Goal: Obtain resource: Obtain resource

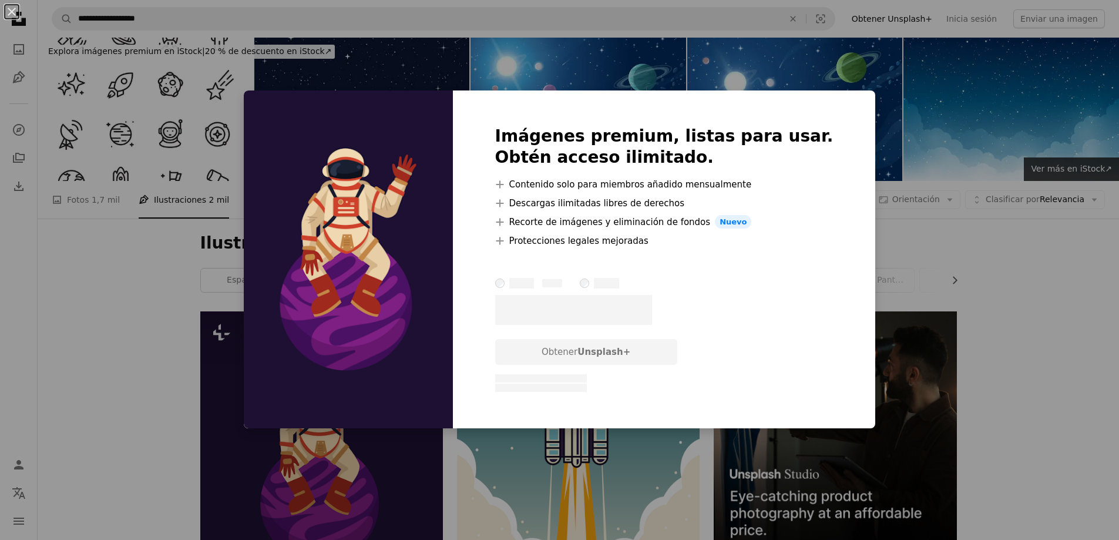
scroll to position [176, 0]
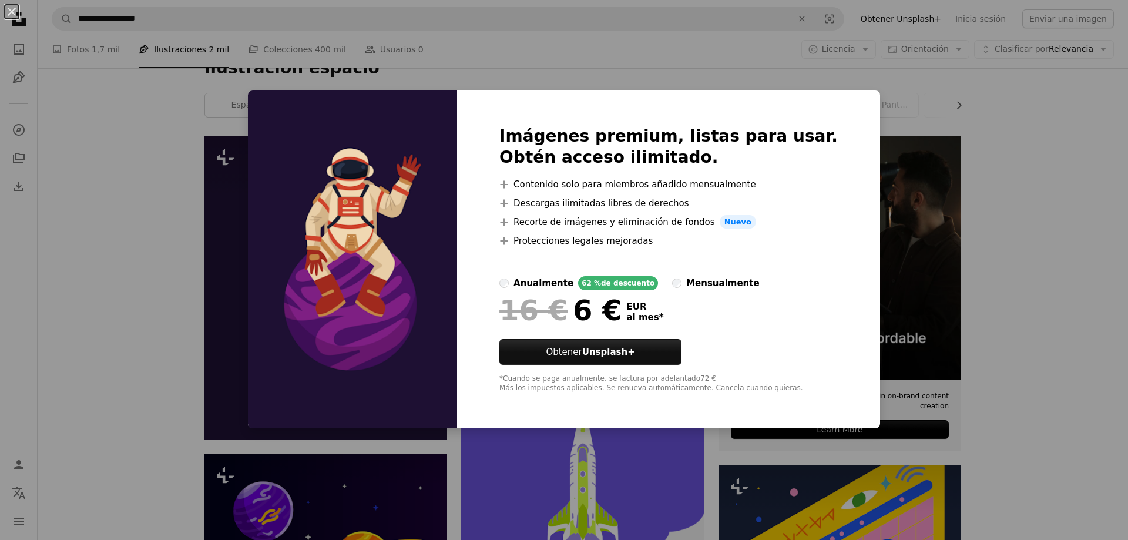
click at [90, 250] on div "An X shape Imágenes premium, listas para usar. Obtén acceso ilimitado. A plus s…" at bounding box center [564, 270] width 1128 height 540
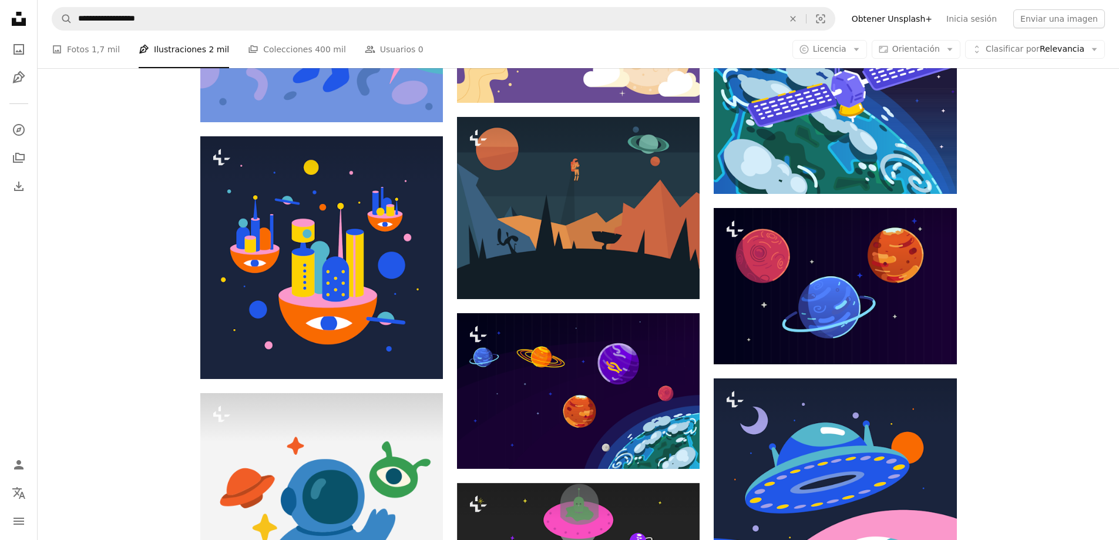
scroll to position [587, 0]
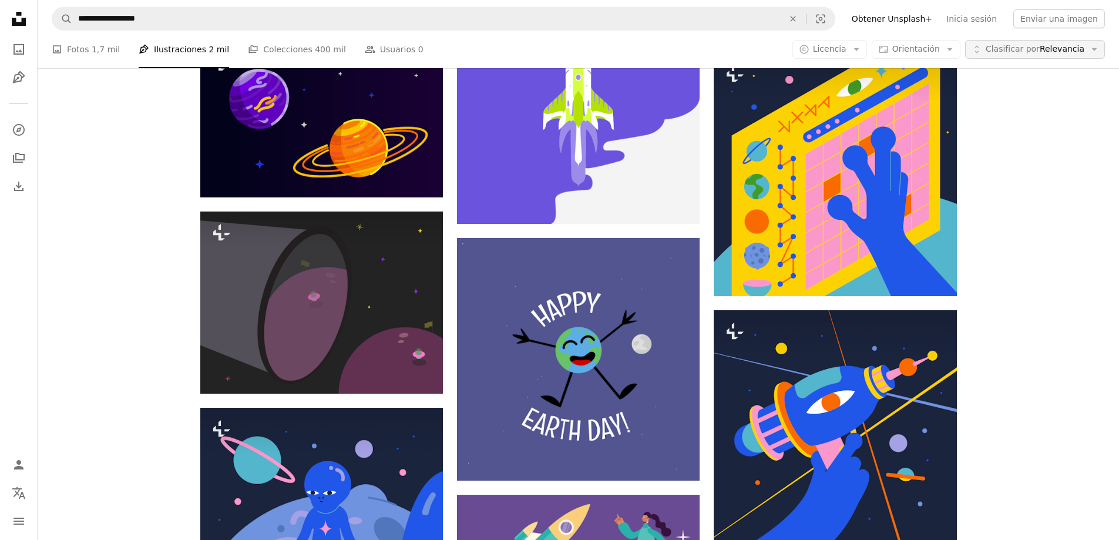
click at [1058, 48] on span "Clasificar por Relevancia" at bounding box center [1034, 49] width 99 height 12
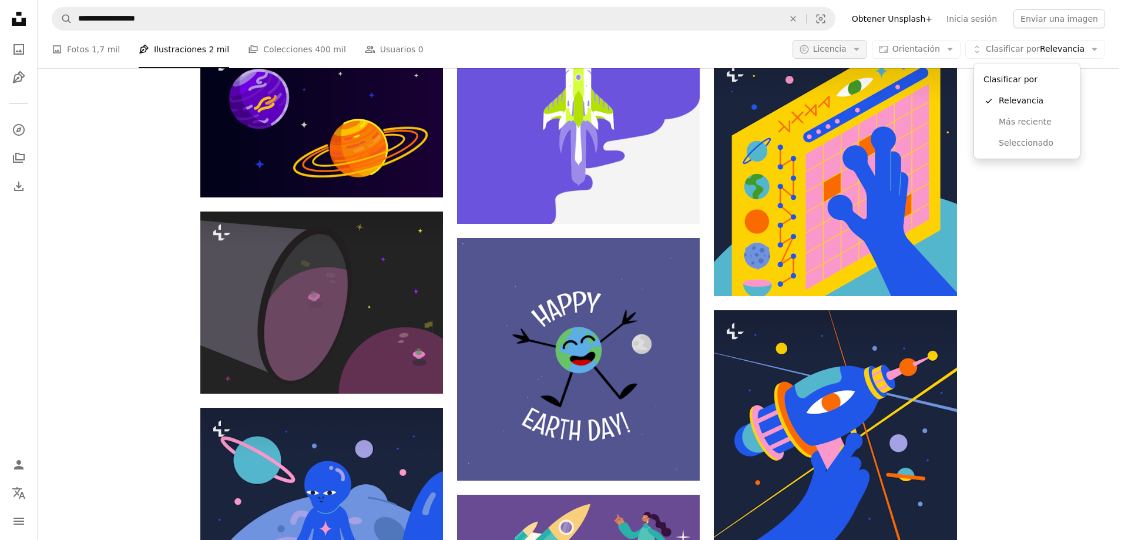
click at [856, 44] on body "**********" at bounding box center [559, 270] width 1119 height 540
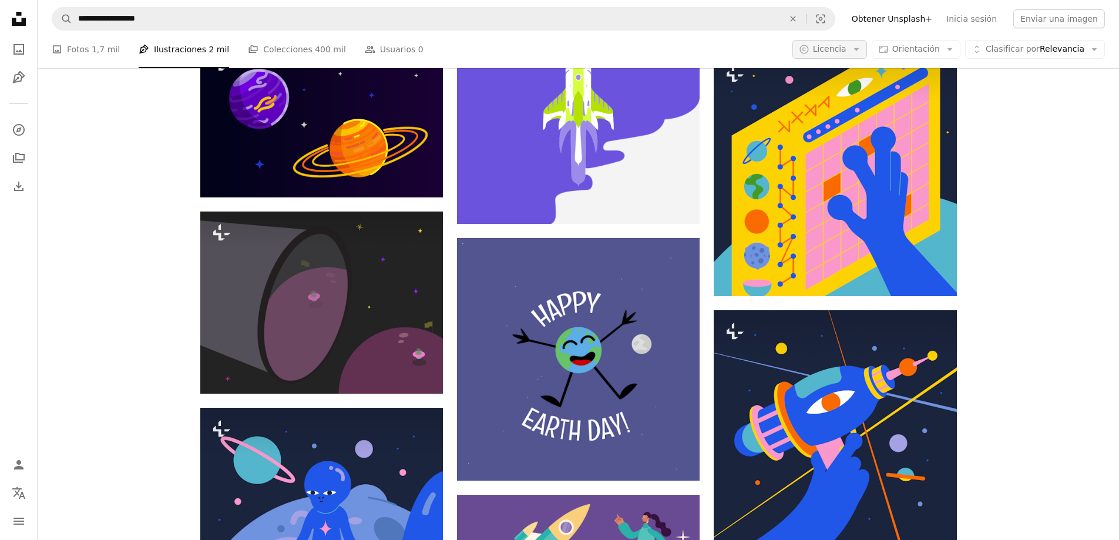
click at [861, 52] on icon "Arrow down" at bounding box center [856, 49] width 11 height 11
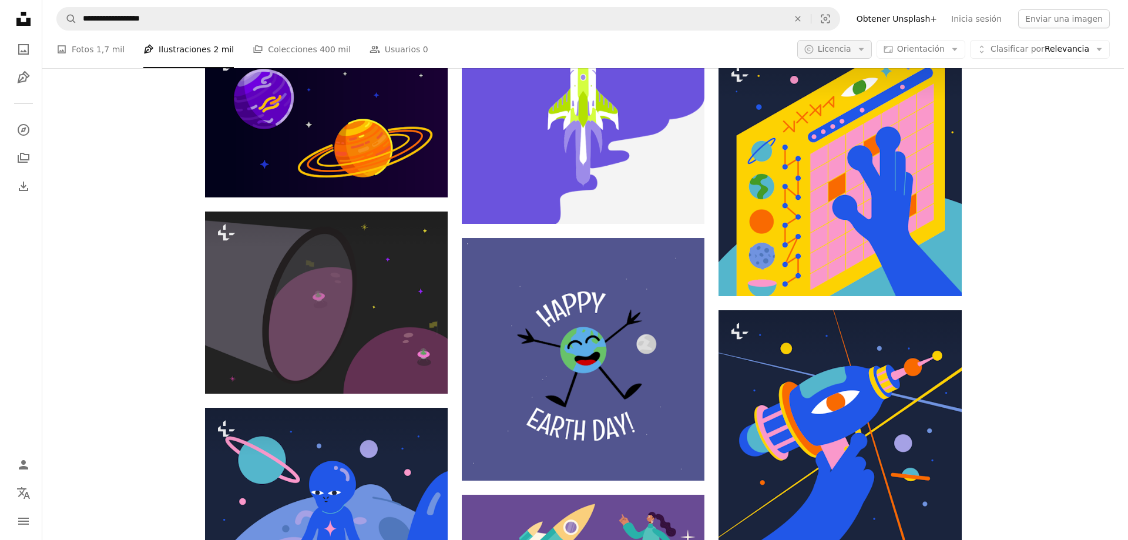
scroll to position [0, 0]
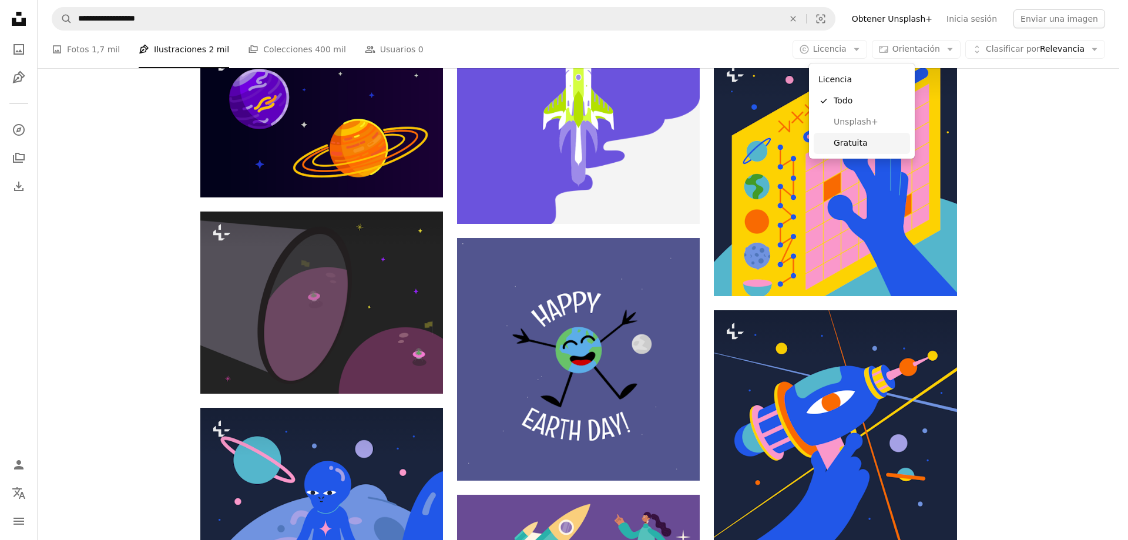
click at [861, 144] on span "Gratuita" at bounding box center [869, 143] width 72 height 12
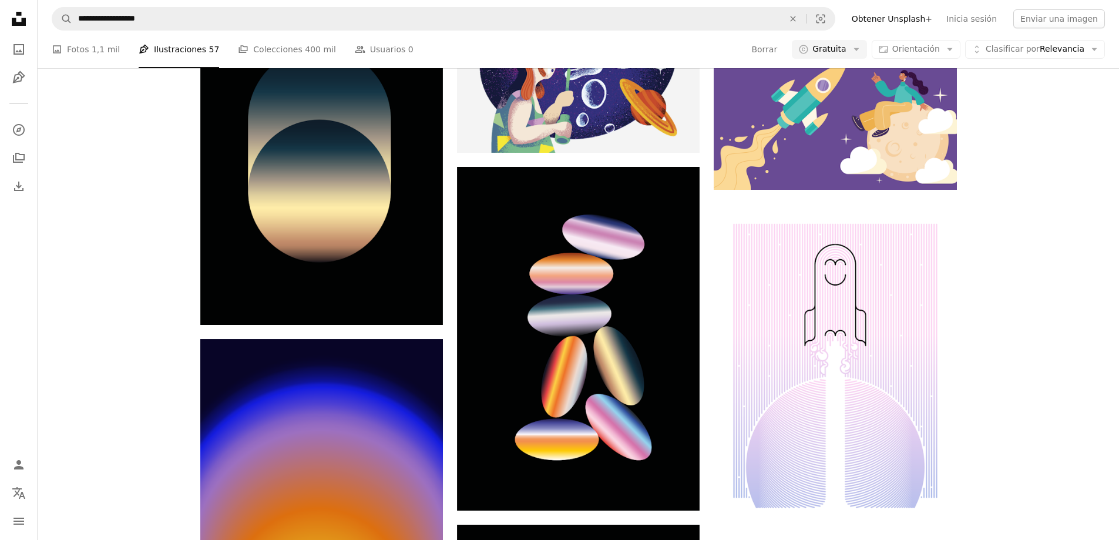
scroll to position [1409, 0]
